Goal: Task Accomplishment & Management: Use online tool/utility

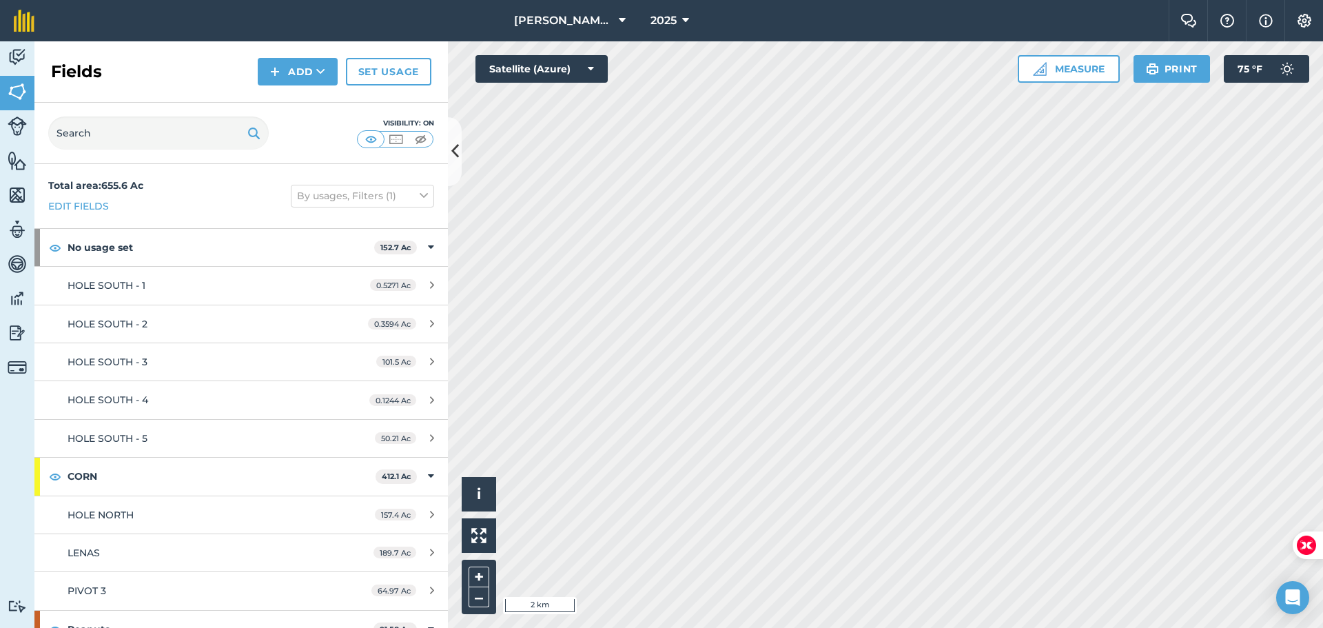
scroll to position [58, 0]
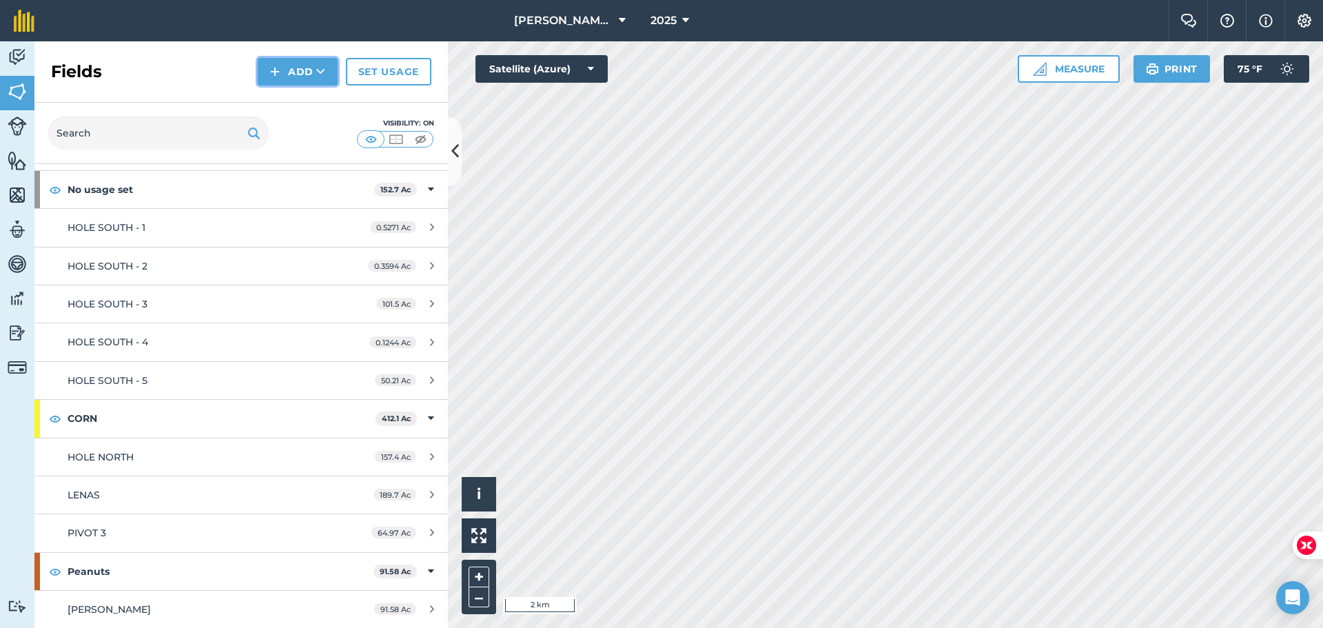
click at [278, 68] on img at bounding box center [275, 71] width 10 height 17
click at [291, 134] on link "Import" at bounding box center [298, 133] width 76 height 30
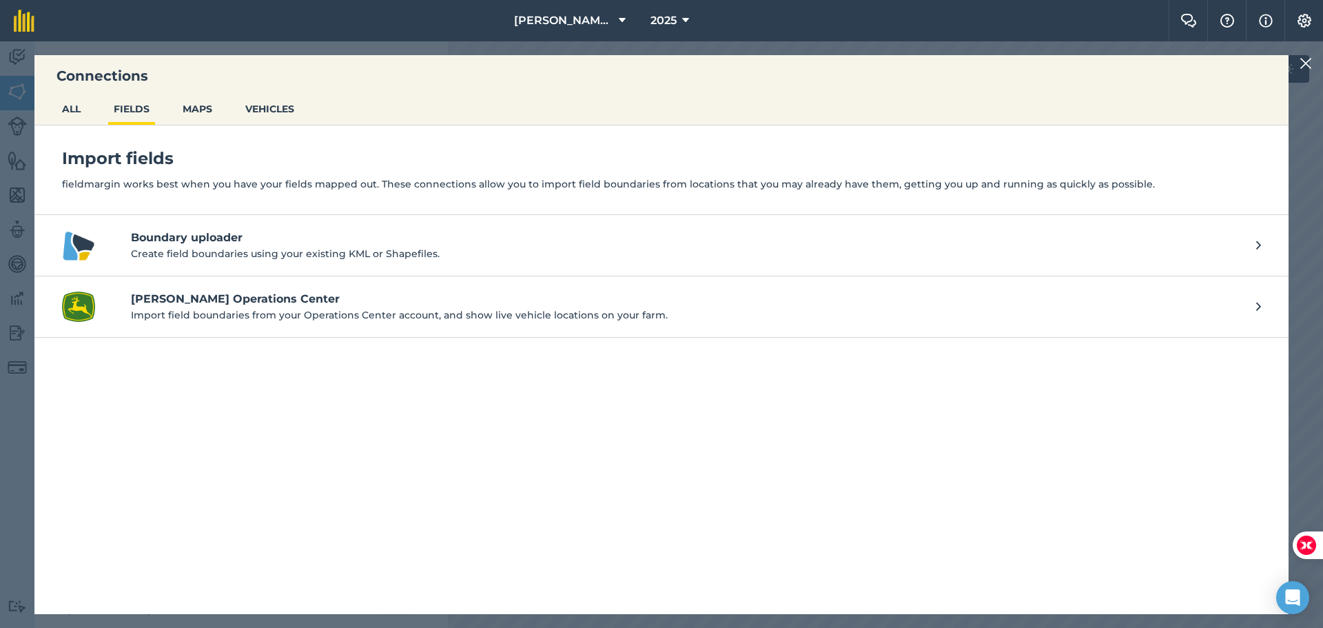
click at [220, 311] on p "Import field boundaries from your Operations Center account, and show live vehi…" at bounding box center [686, 314] width 1111 height 15
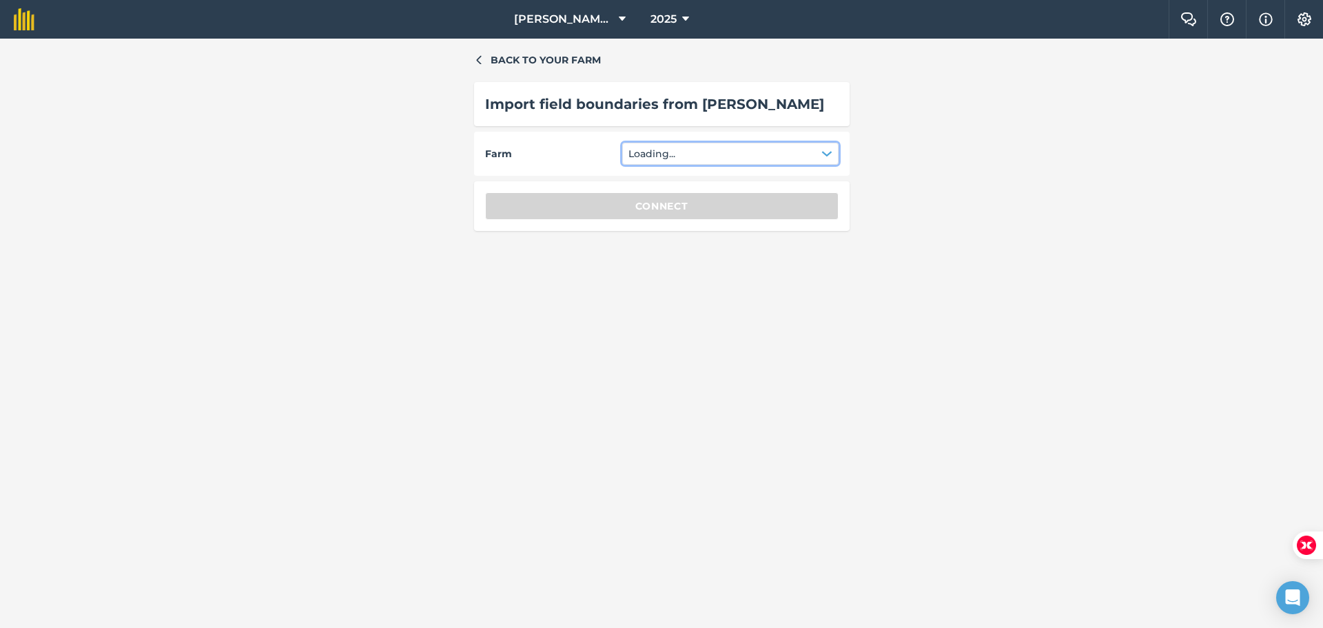
click at [719, 158] on button "Loading..." at bounding box center [730, 154] width 216 height 22
click at [831, 147] on button "Select" at bounding box center [730, 154] width 216 height 22
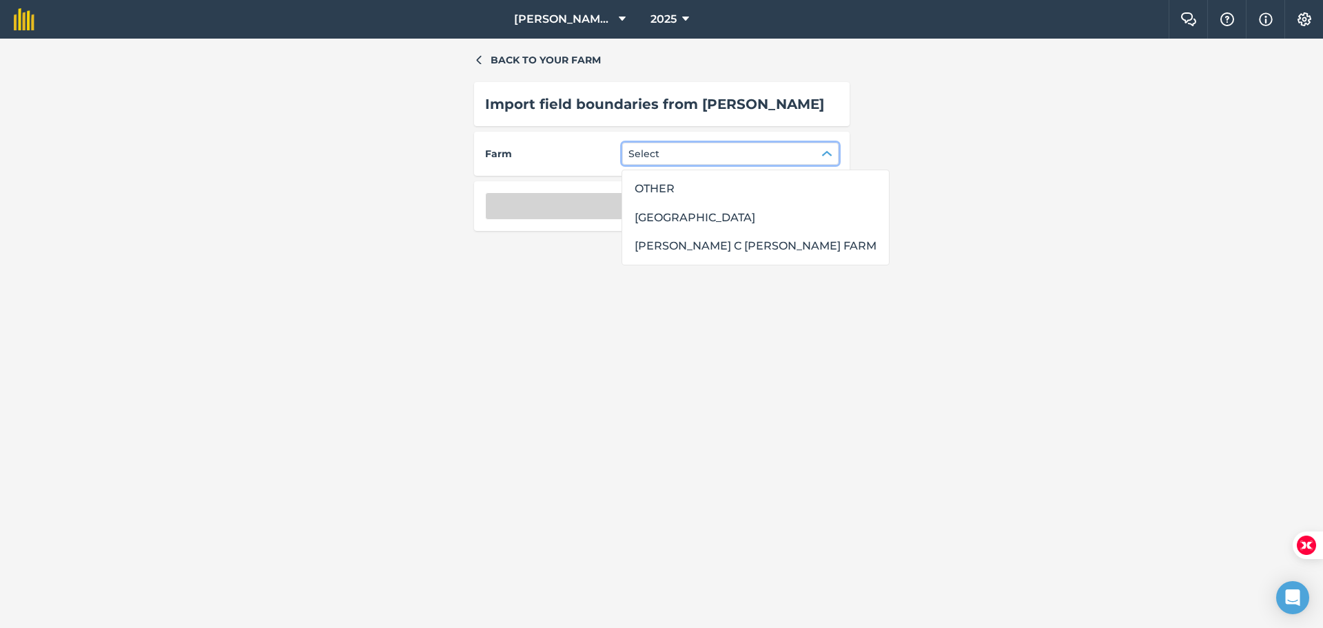
click at [643, 244] on div "[PERSON_NAME] C [PERSON_NAME] FARM" at bounding box center [755, 245] width 253 height 23
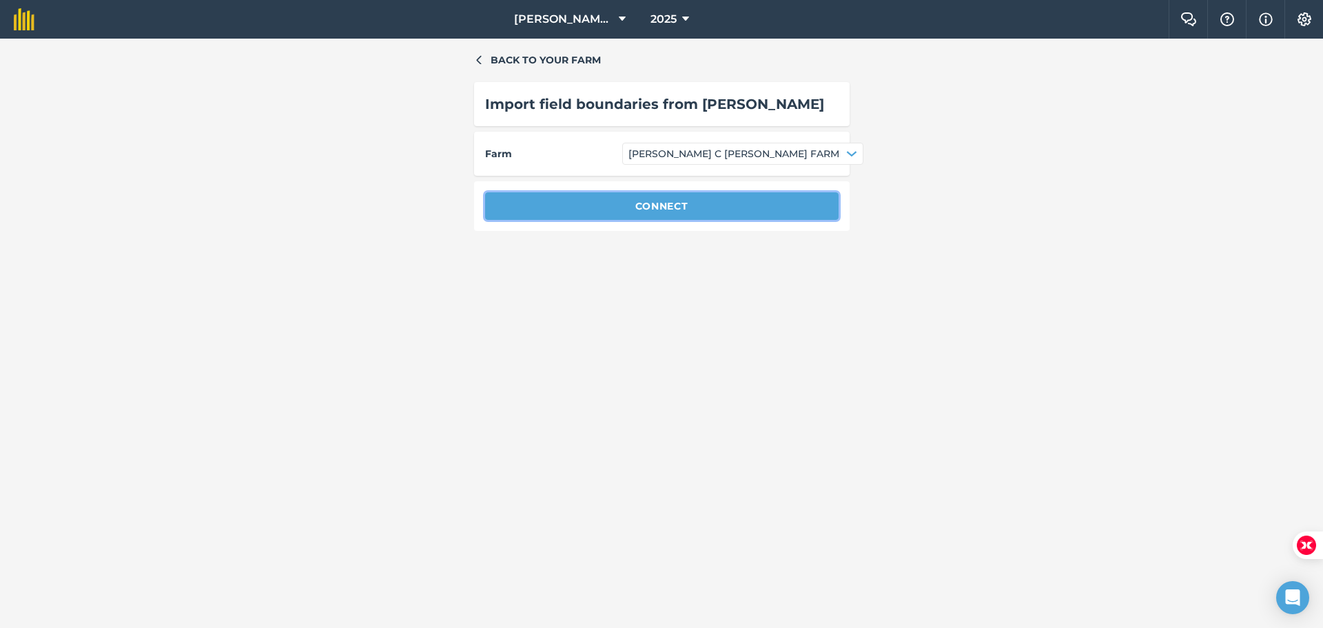
click at [668, 216] on button "Connect" at bounding box center [661, 206] width 353 height 28
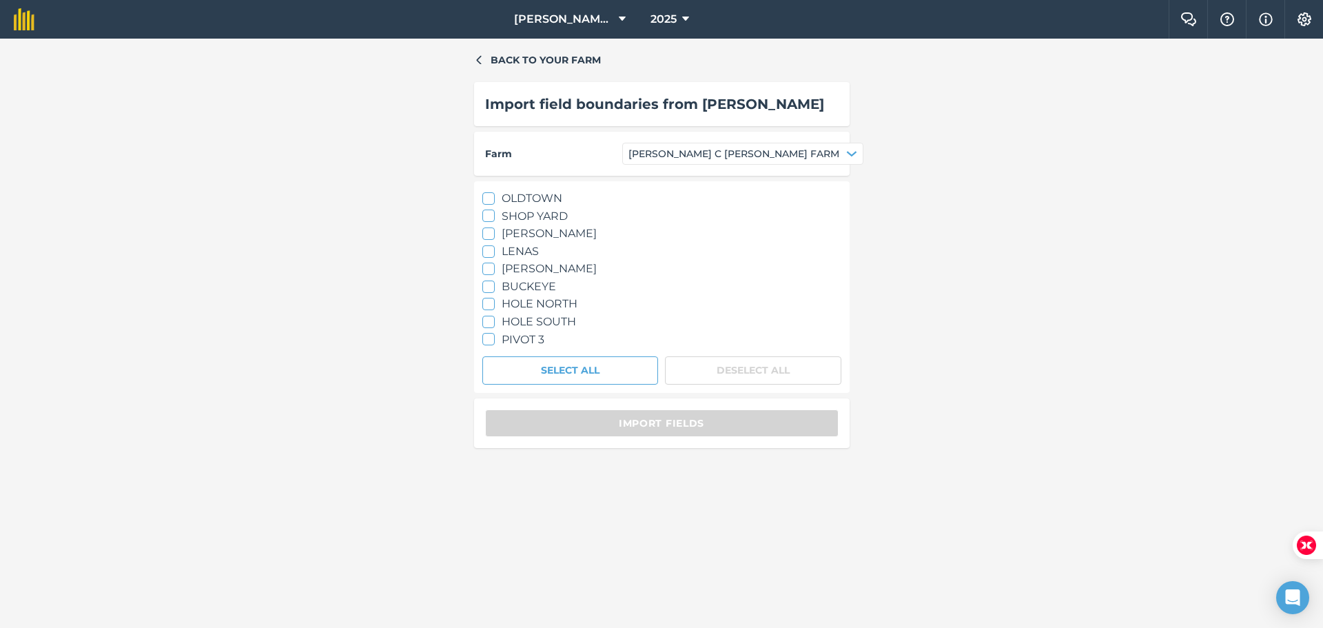
click at [487, 202] on icon at bounding box center [488, 198] width 9 height 9
checkbox input "true"
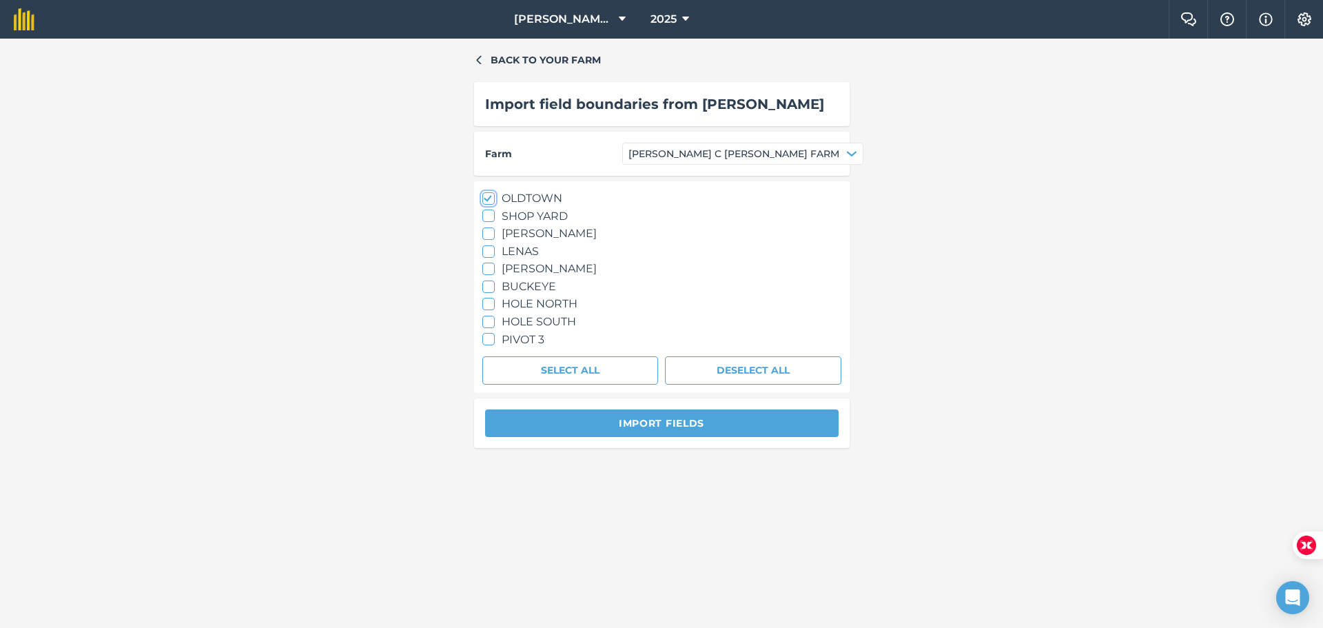
click at [487, 216] on icon at bounding box center [488, 215] width 9 height 9
checkbox input "true"
click at [486, 229] on icon at bounding box center [488, 233] width 9 height 9
checkbox input "true"
click at [488, 254] on icon at bounding box center [488, 251] width 9 height 9
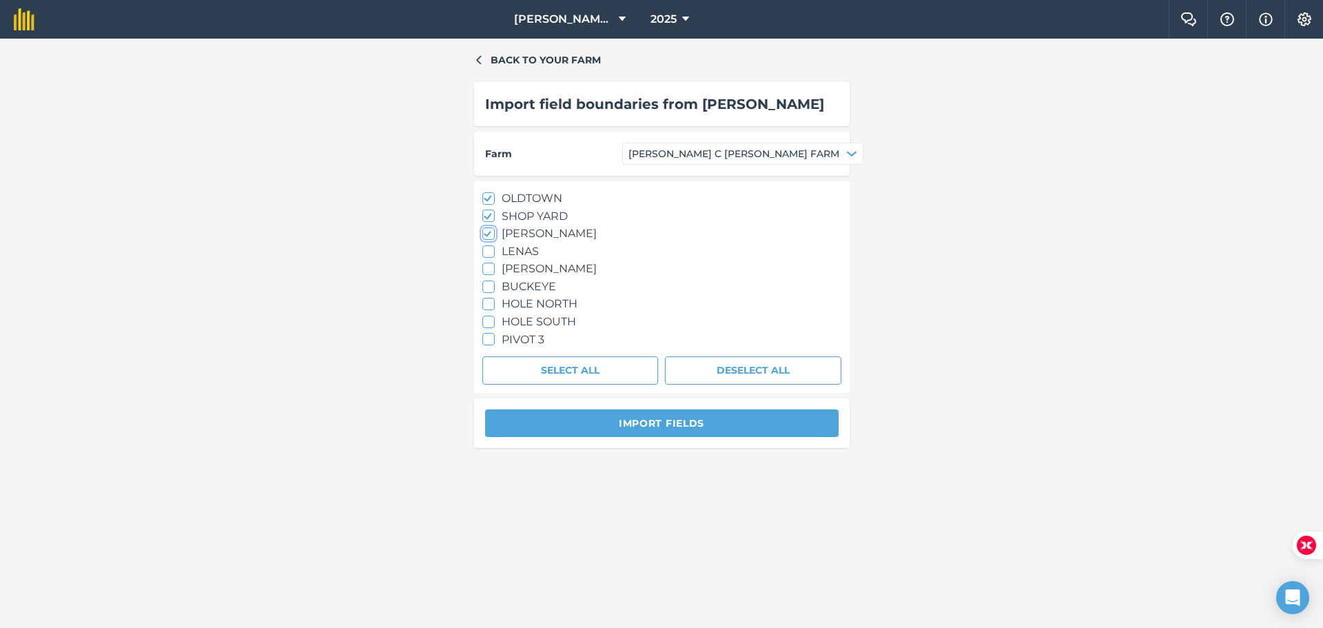
checkbox input "true"
click at [489, 276] on label "[PERSON_NAME]" at bounding box center [661, 269] width 359 height 18
checkbox input "true"
click at [488, 293] on label "BUCKEYE" at bounding box center [661, 287] width 359 height 18
checkbox input "true"
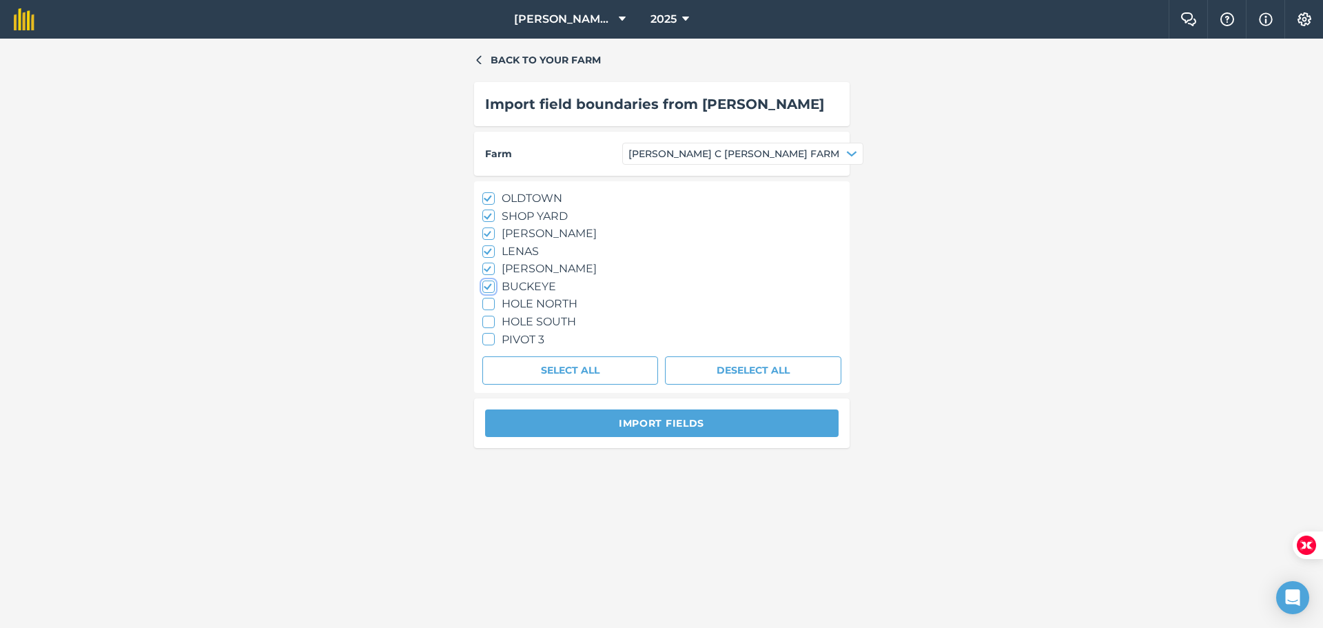
click at [488, 304] on icon at bounding box center [488, 304] width 9 height 9
checkbox input "true"
click at [488, 317] on div at bounding box center [488, 322] width 12 height 12
click at [490, 329] on label "HOLE SOUTH" at bounding box center [661, 322] width 359 height 18
checkbox input "false"
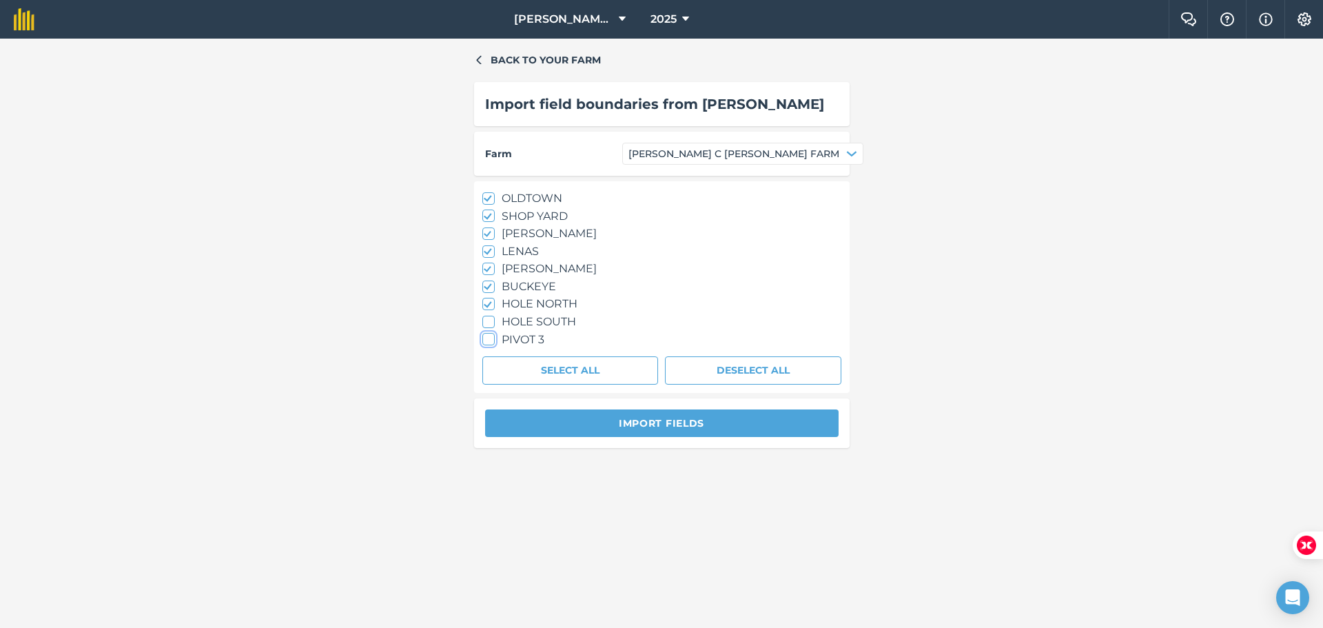
click at [491, 340] on icon at bounding box center [488, 339] width 9 height 9
checkbox input "true"
click at [523, 375] on button "Select All" at bounding box center [570, 370] width 176 height 28
checkbox input "true"
click at [663, 426] on button "Import fields" at bounding box center [661, 423] width 353 height 28
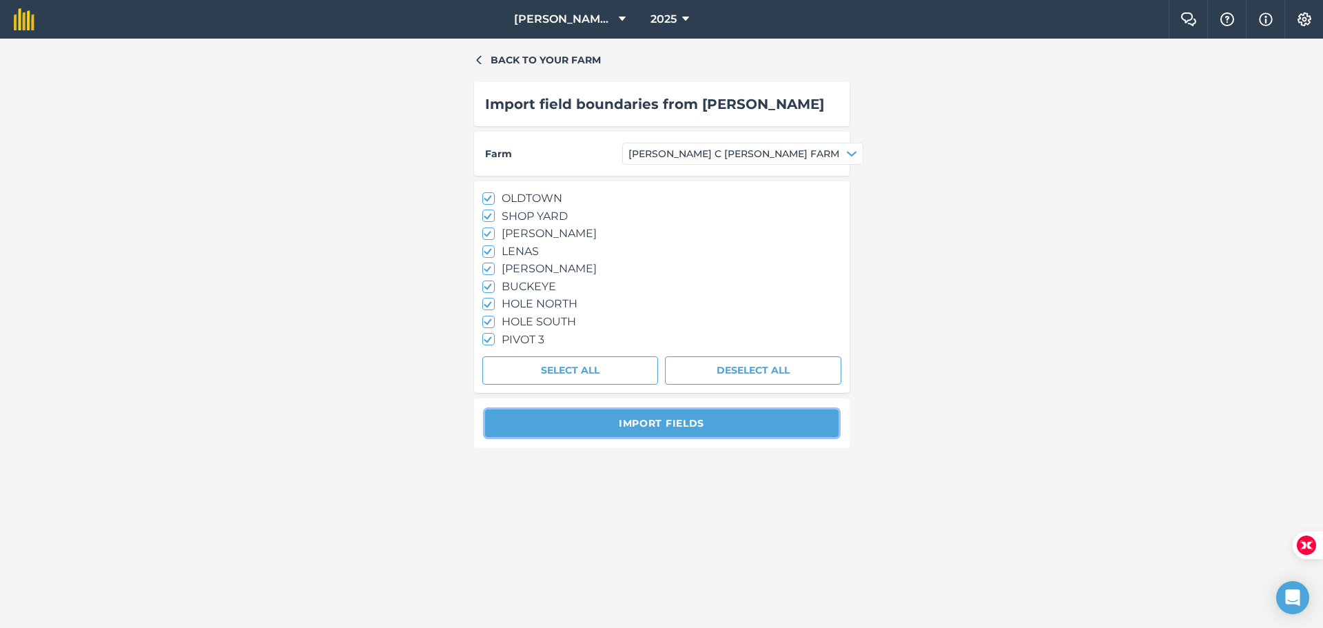
click at [663, 426] on button "Import fields" at bounding box center [661, 423] width 353 height 28
click at [687, 424] on button "Import fields" at bounding box center [661, 423] width 353 height 28
click at [701, 426] on button "Import fields" at bounding box center [661, 423] width 353 height 28
click at [652, 424] on button "Import fields" at bounding box center [661, 423] width 353 height 28
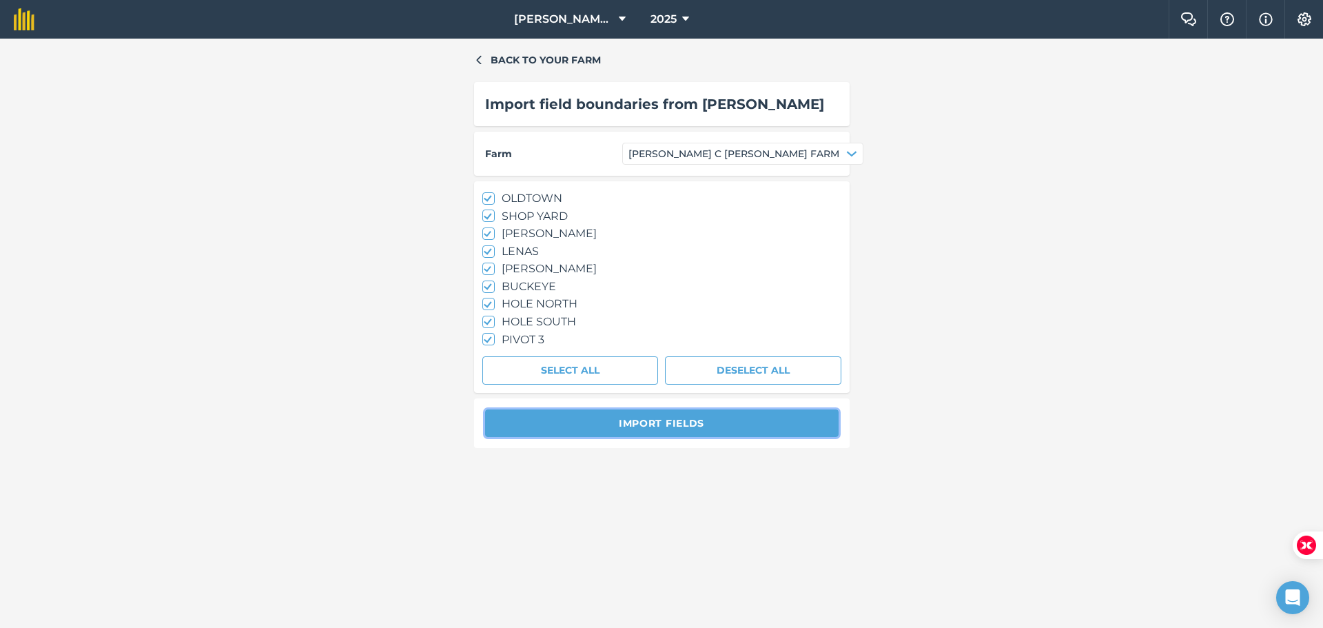
click at [651, 424] on button "Import fields" at bounding box center [661, 423] width 353 height 28
click at [650, 424] on button "Import fields" at bounding box center [661, 423] width 353 height 28
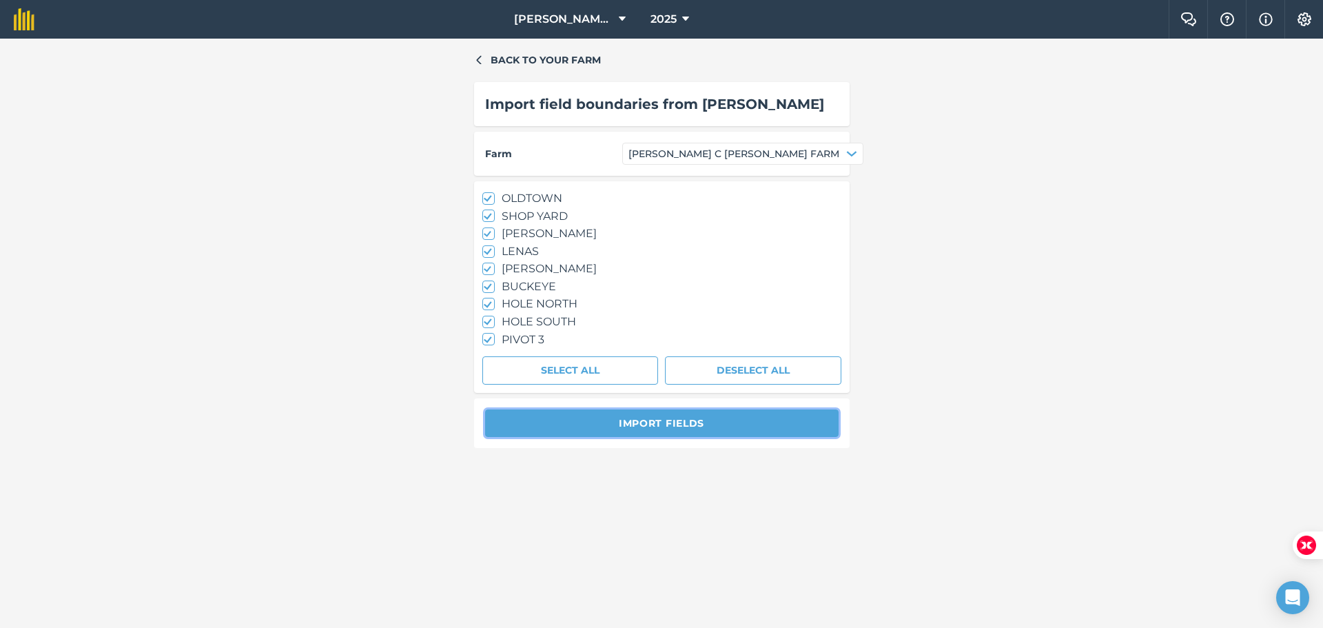
click at [650, 424] on button "Import fields" at bounding box center [661, 423] width 353 height 28
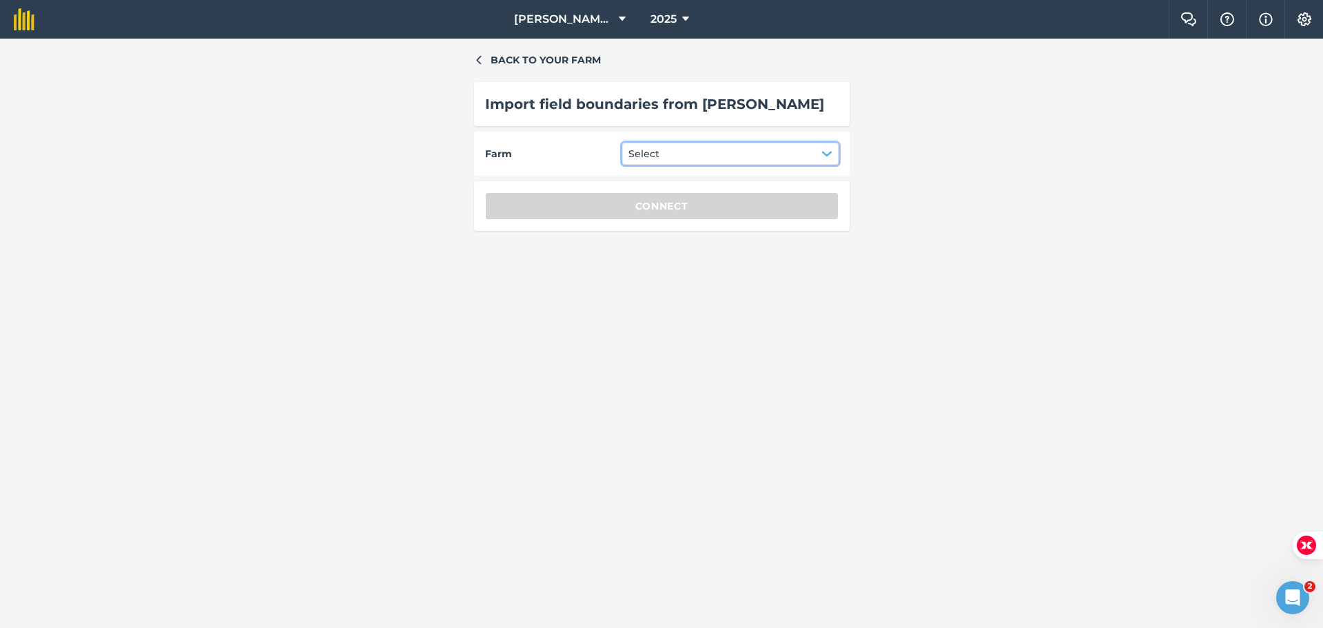
click at [721, 157] on button "Select" at bounding box center [730, 154] width 216 height 22
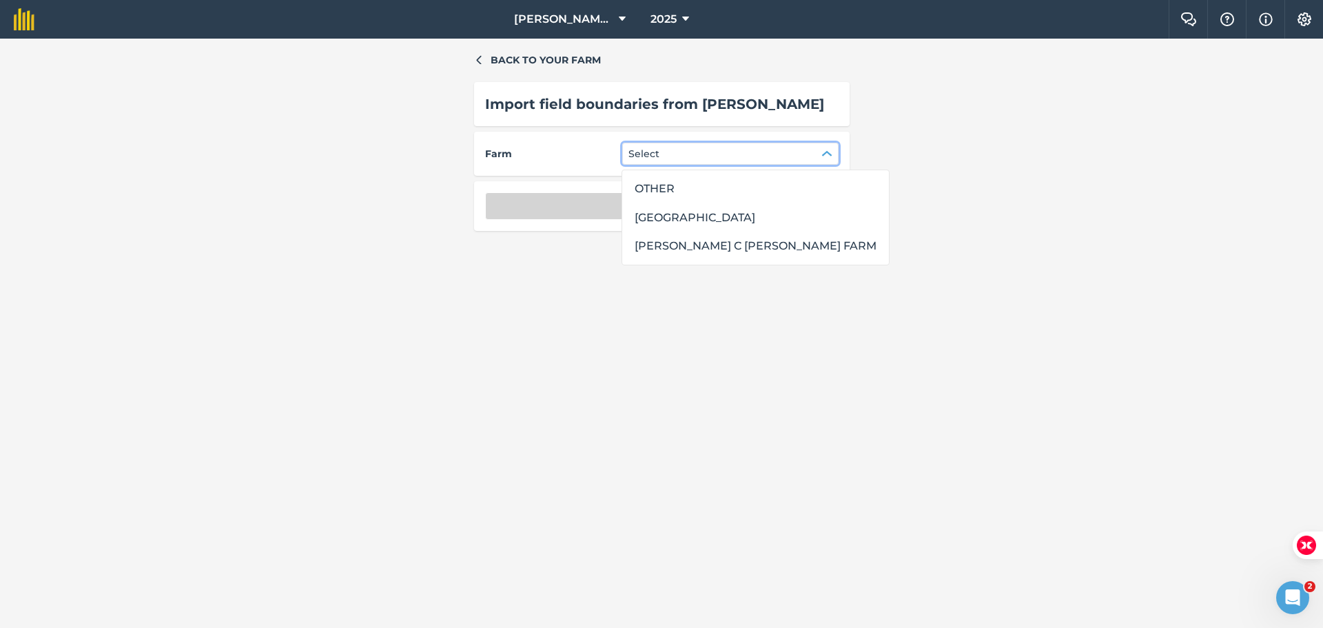
click at [689, 247] on div "[PERSON_NAME] C [PERSON_NAME] FARM" at bounding box center [755, 245] width 253 height 23
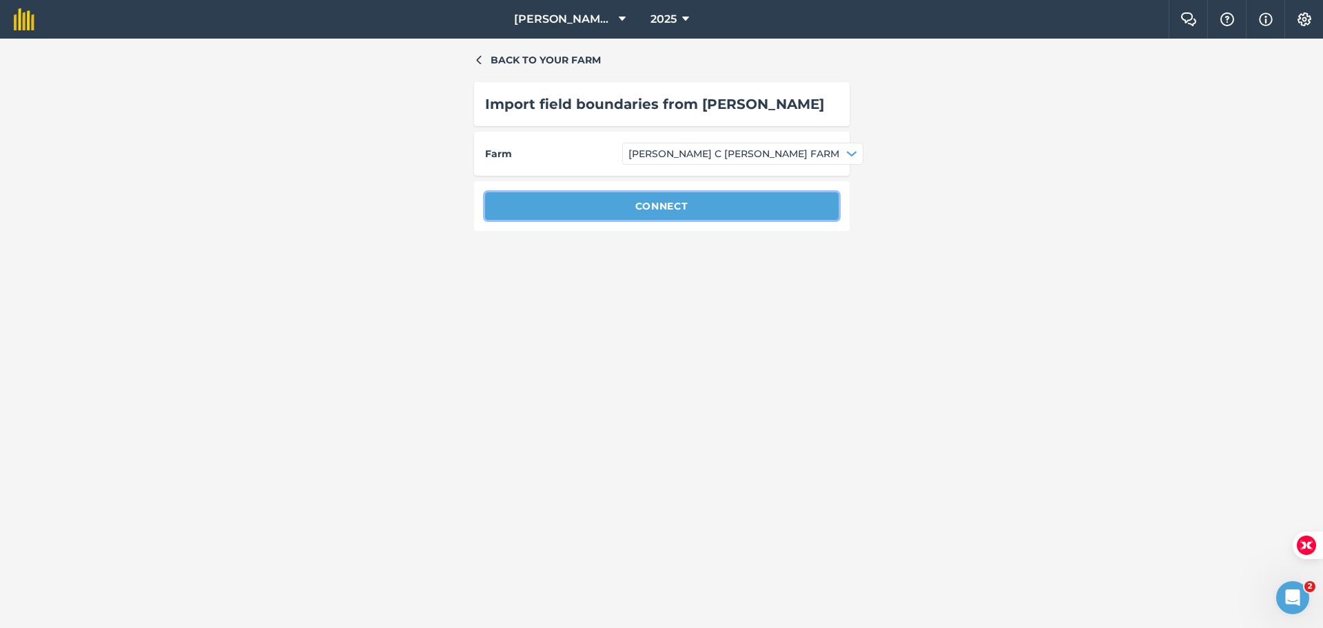
click at [682, 197] on button "Connect" at bounding box center [661, 206] width 353 height 28
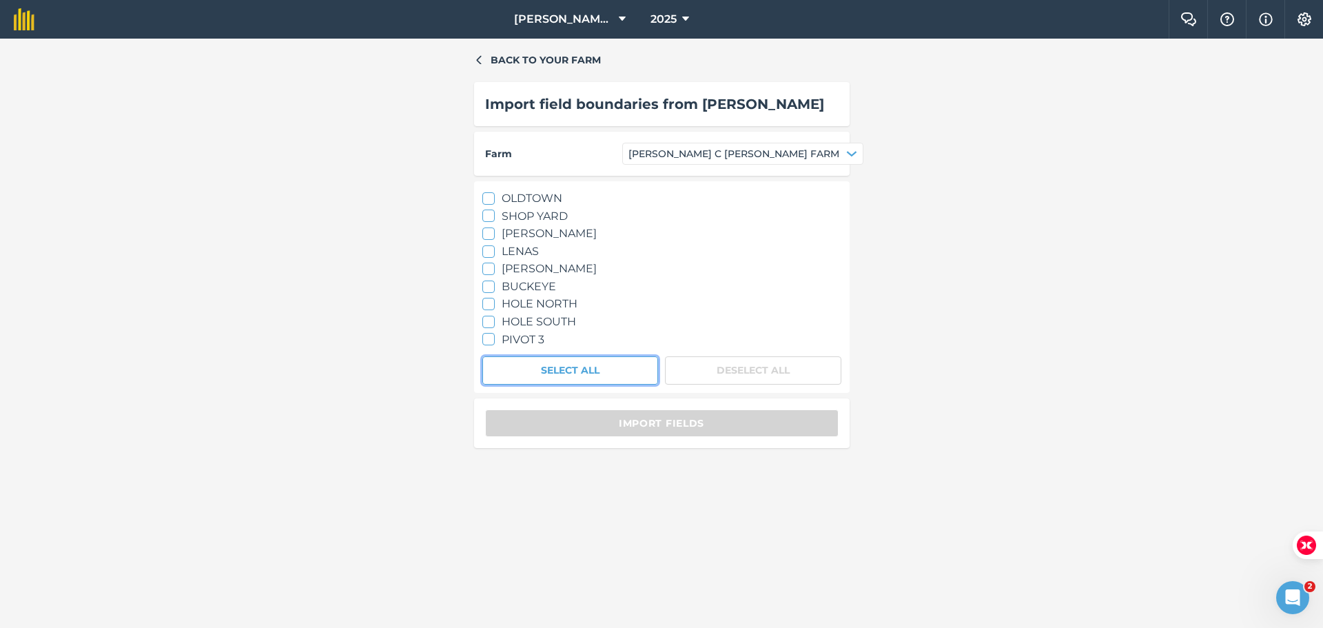
click at [616, 374] on button "Select All" at bounding box center [570, 370] width 176 height 28
checkbox input "true"
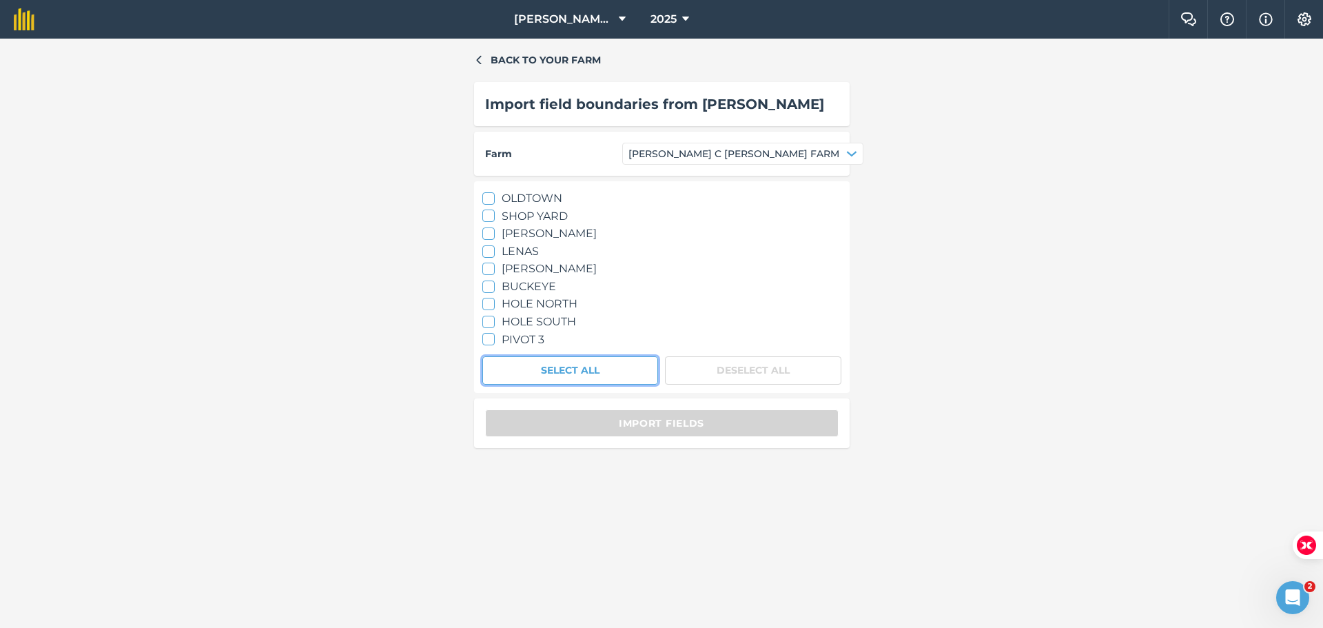
checkbox input "true"
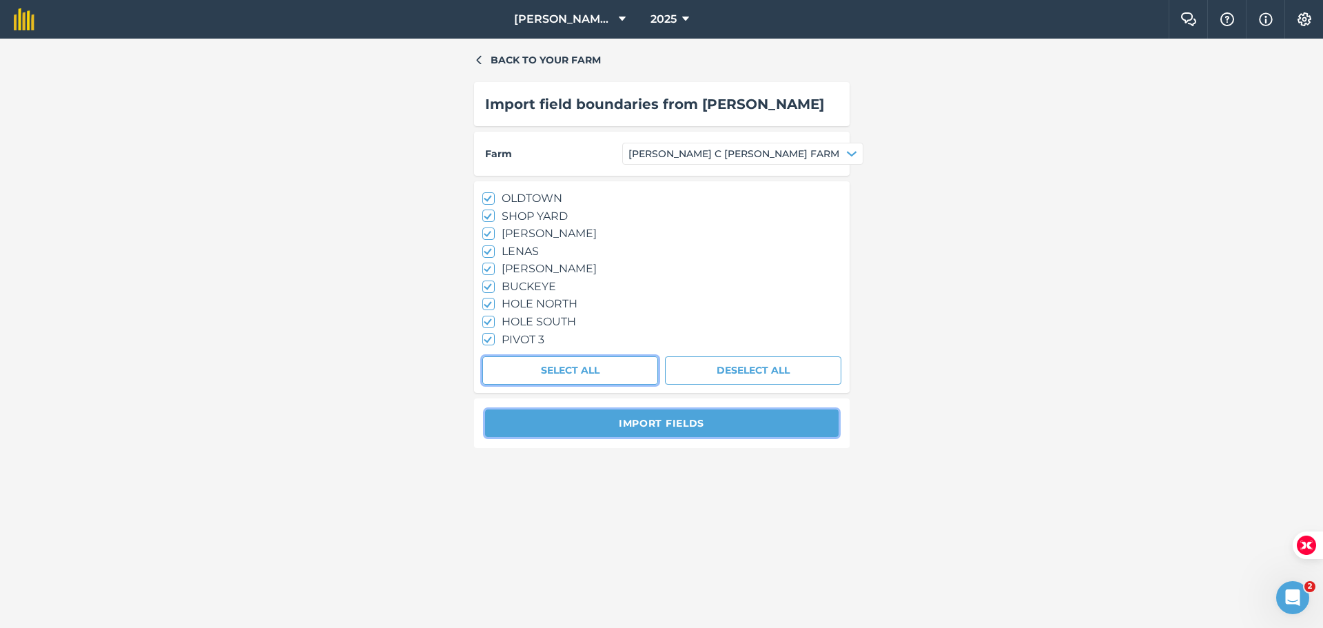
click at [630, 422] on button "Import fields" at bounding box center [661, 423] width 353 height 28
click at [628, 427] on button "Import fields" at bounding box center [661, 423] width 353 height 28
click at [628, 422] on button "Import fields" at bounding box center [661, 423] width 353 height 28
click at [626, 427] on button "Import fields" at bounding box center [661, 423] width 353 height 28
